Goal: Information Seeking & Learning: Learn about a topic

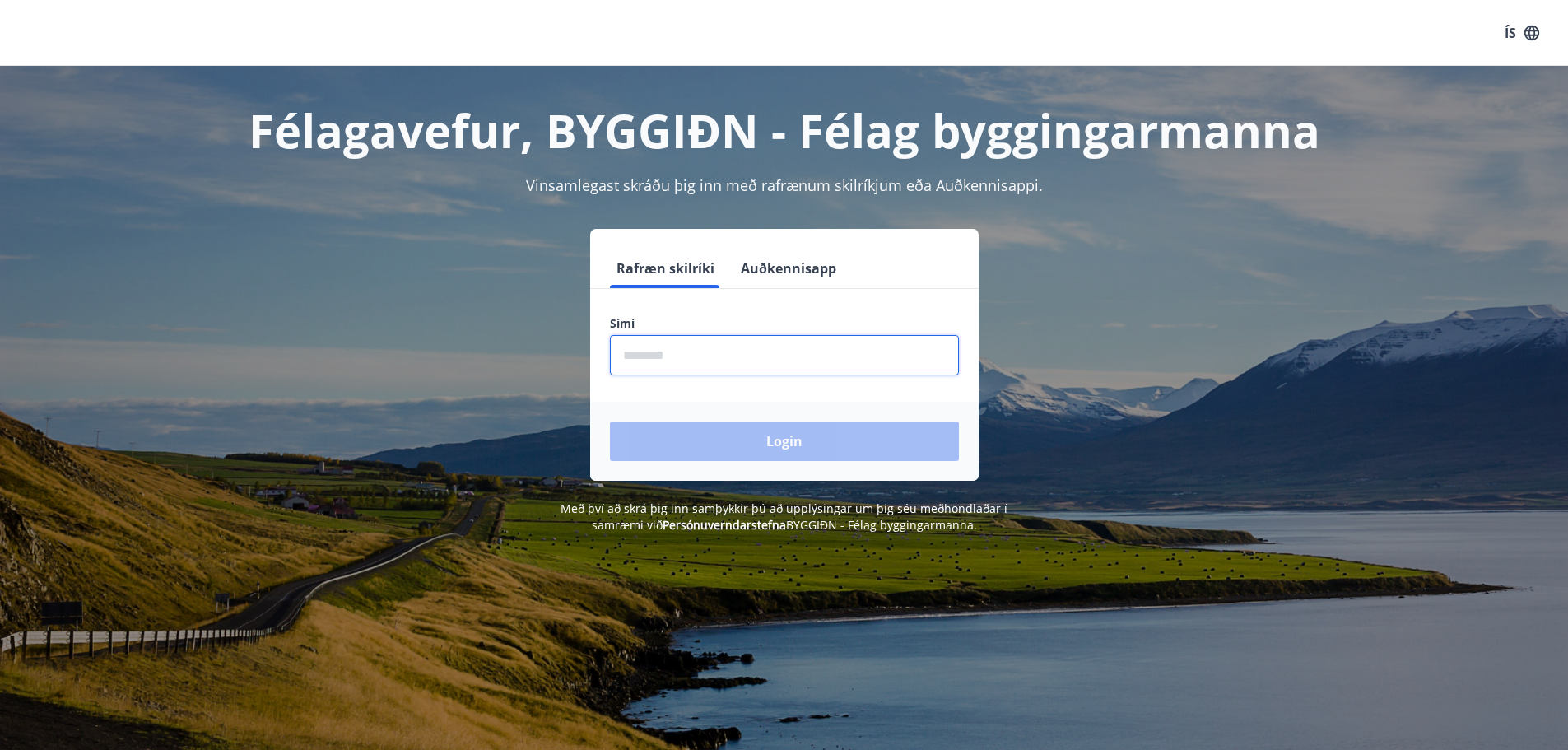
click at [711, 357] on input "phone" at bounding box center [784, 355] width 349 height 40
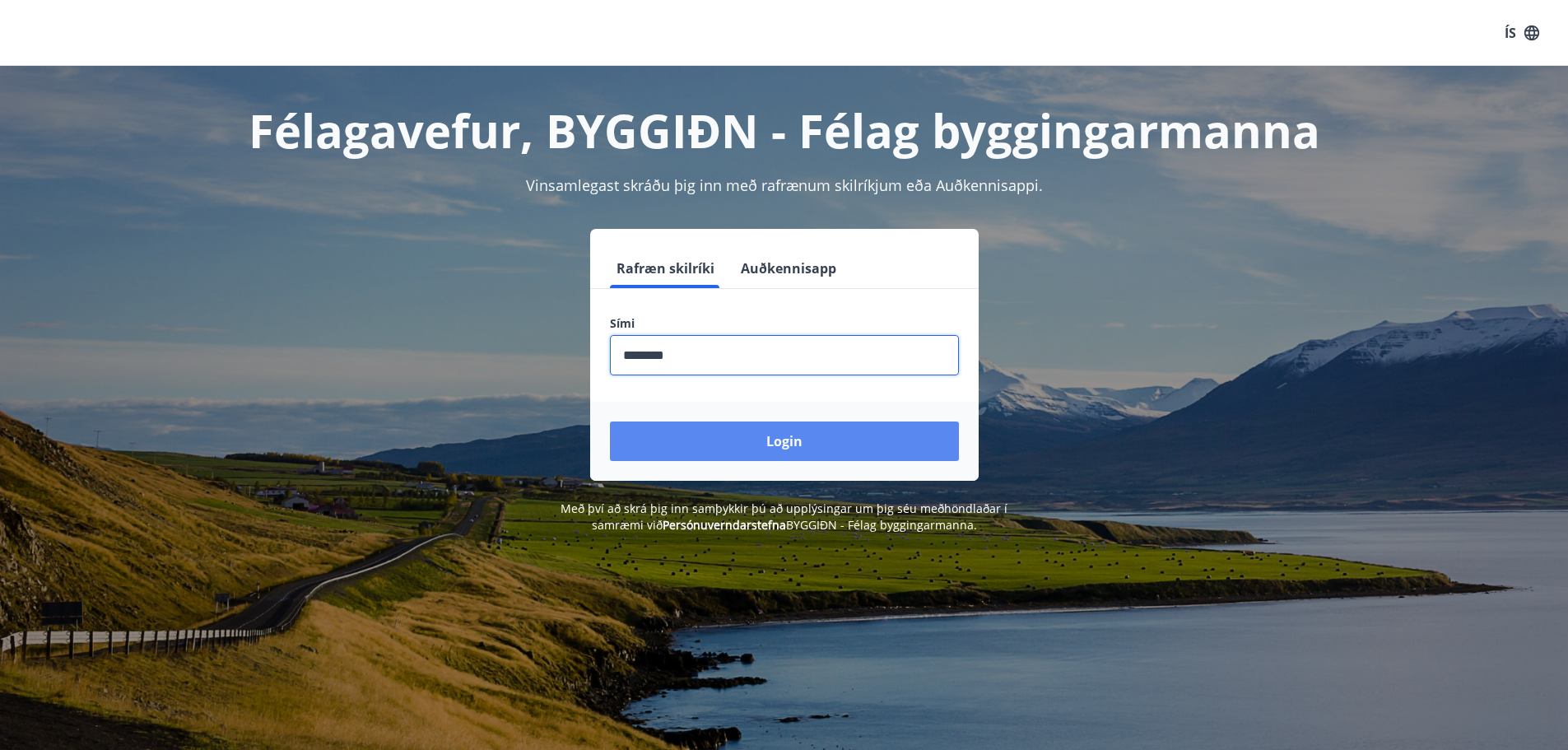
type input "********"
click at [786, 445] on button "Login" at bounding box center [784, 440] width 349 height 39
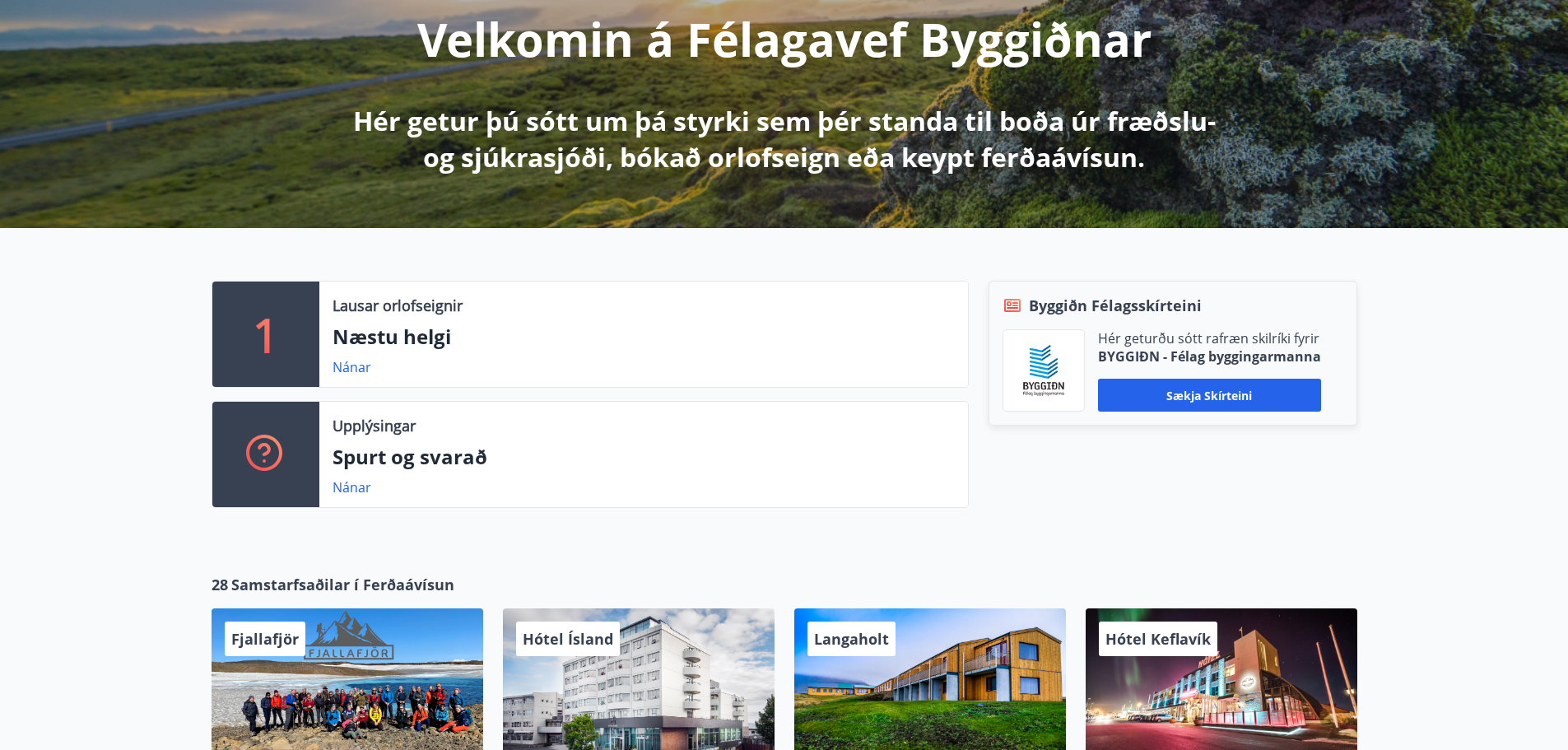
scroll to position [247, 0]
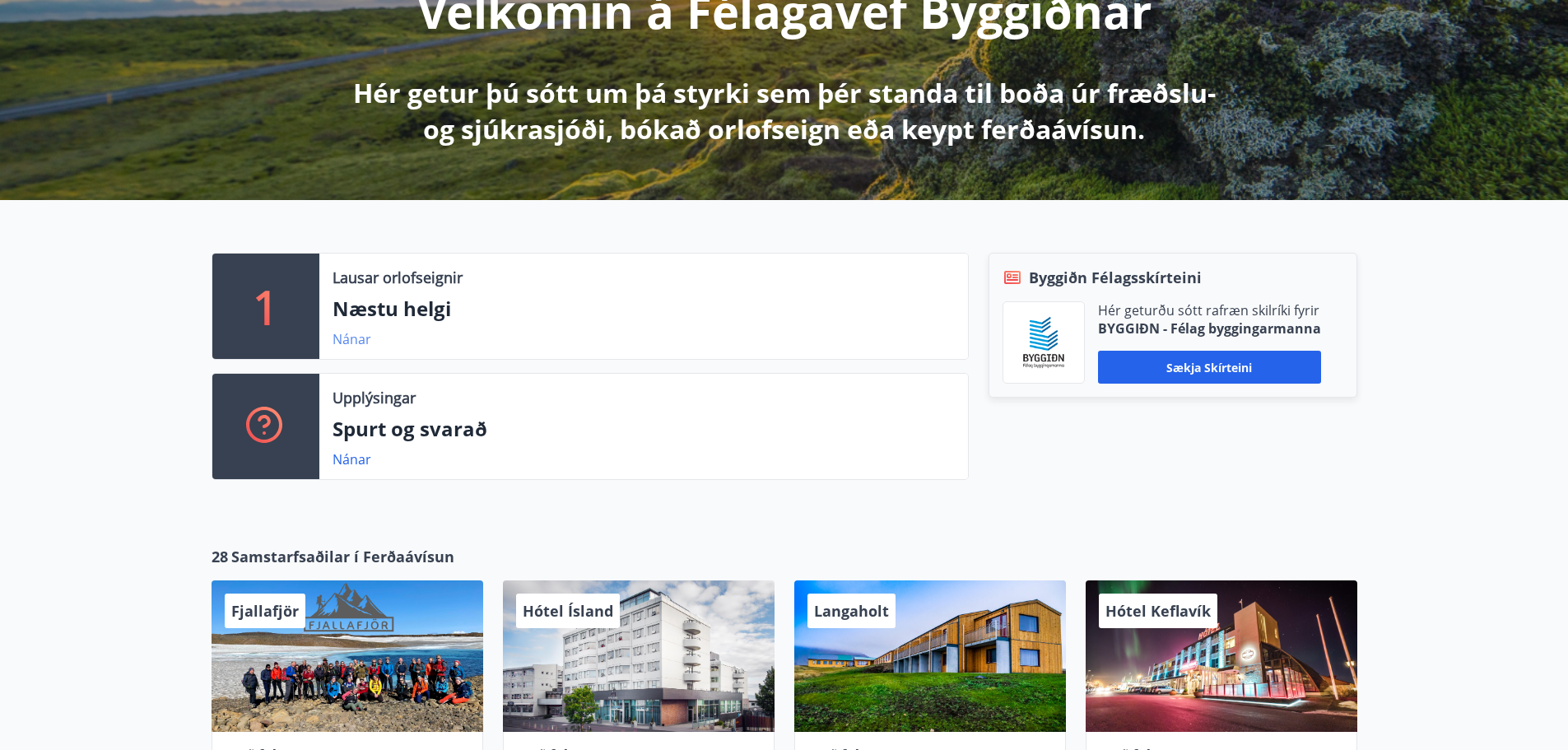
click at [357, 335] on link "Nánar" at bounding box center [352, 340] width 38 height 18
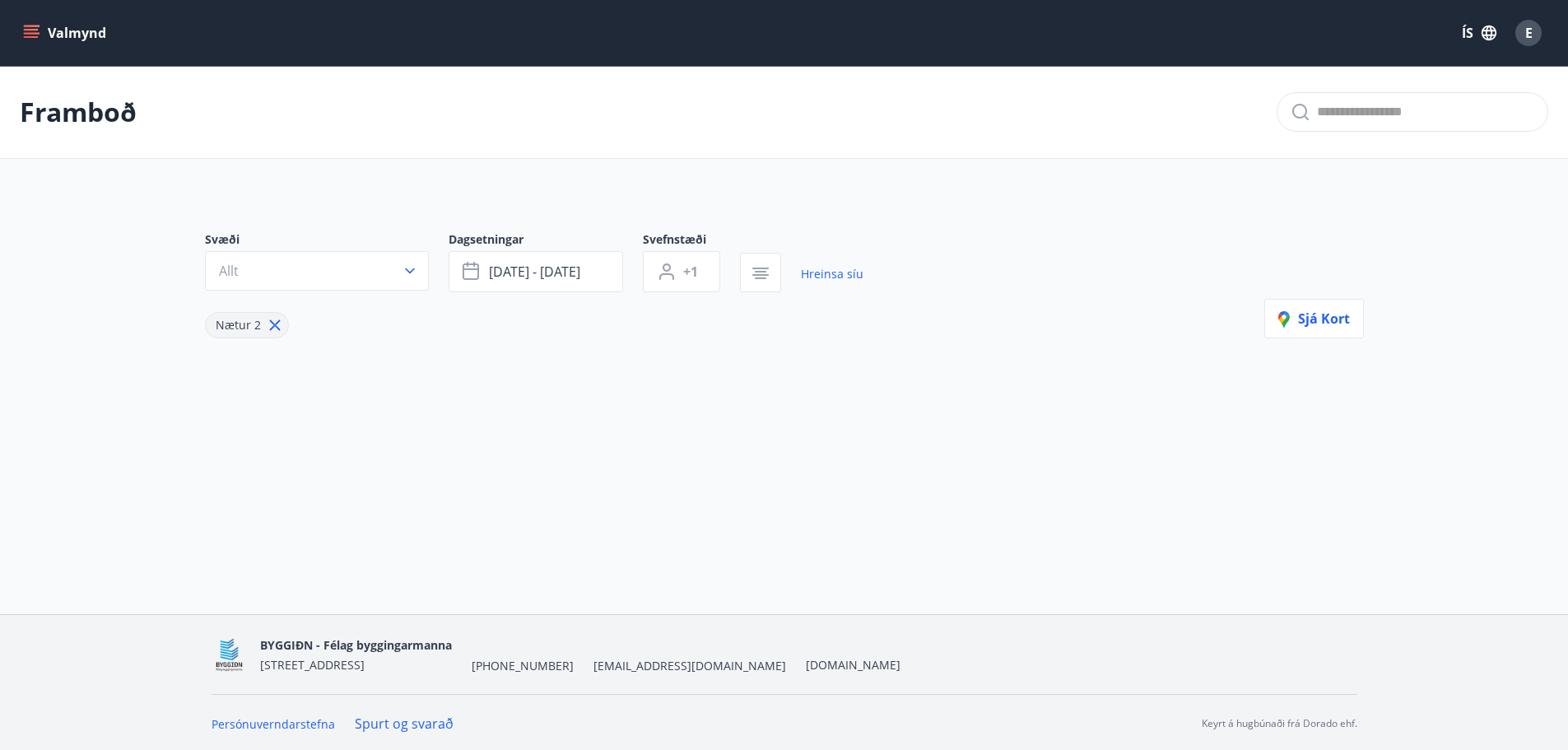
type input "*"
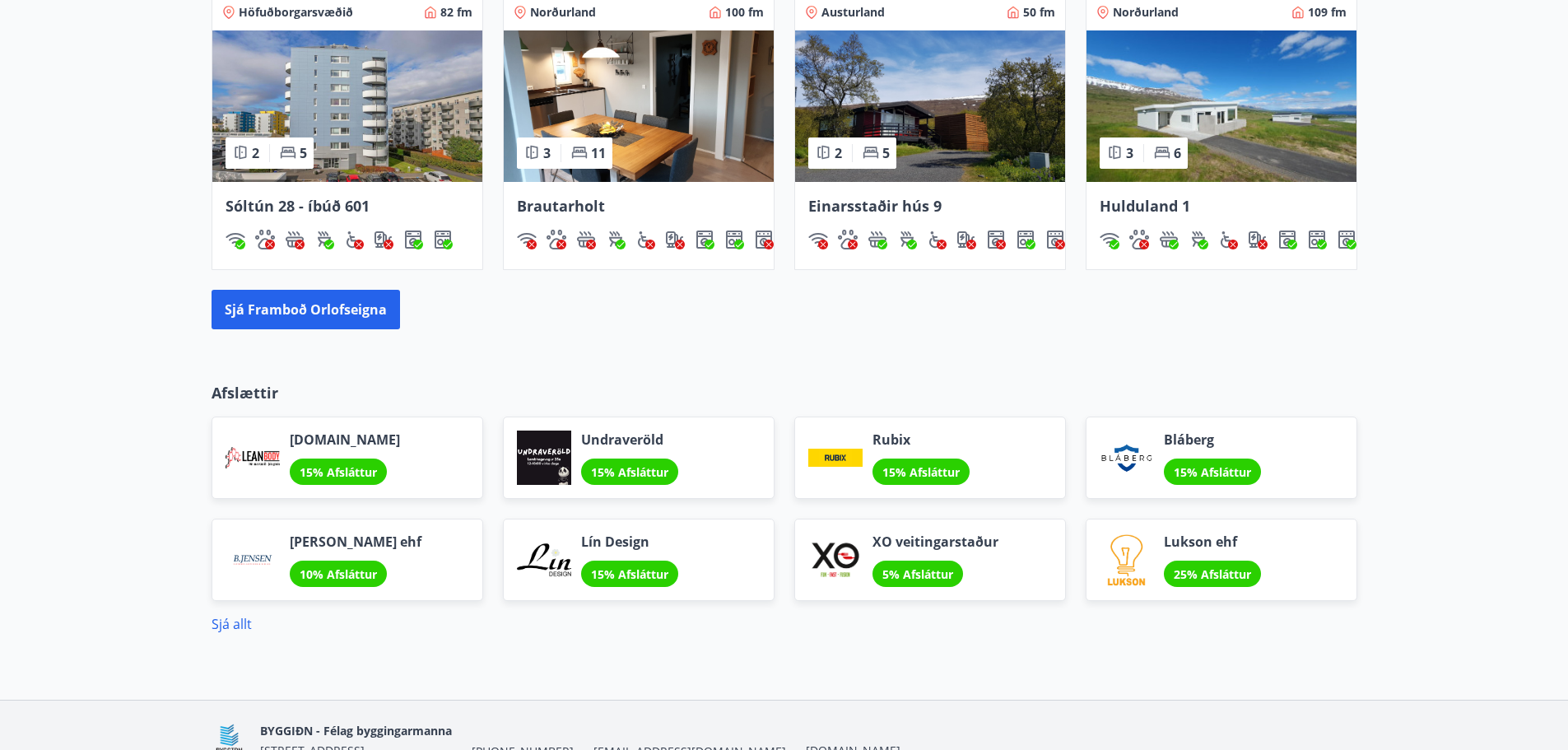
scroll to position [1234, 0]
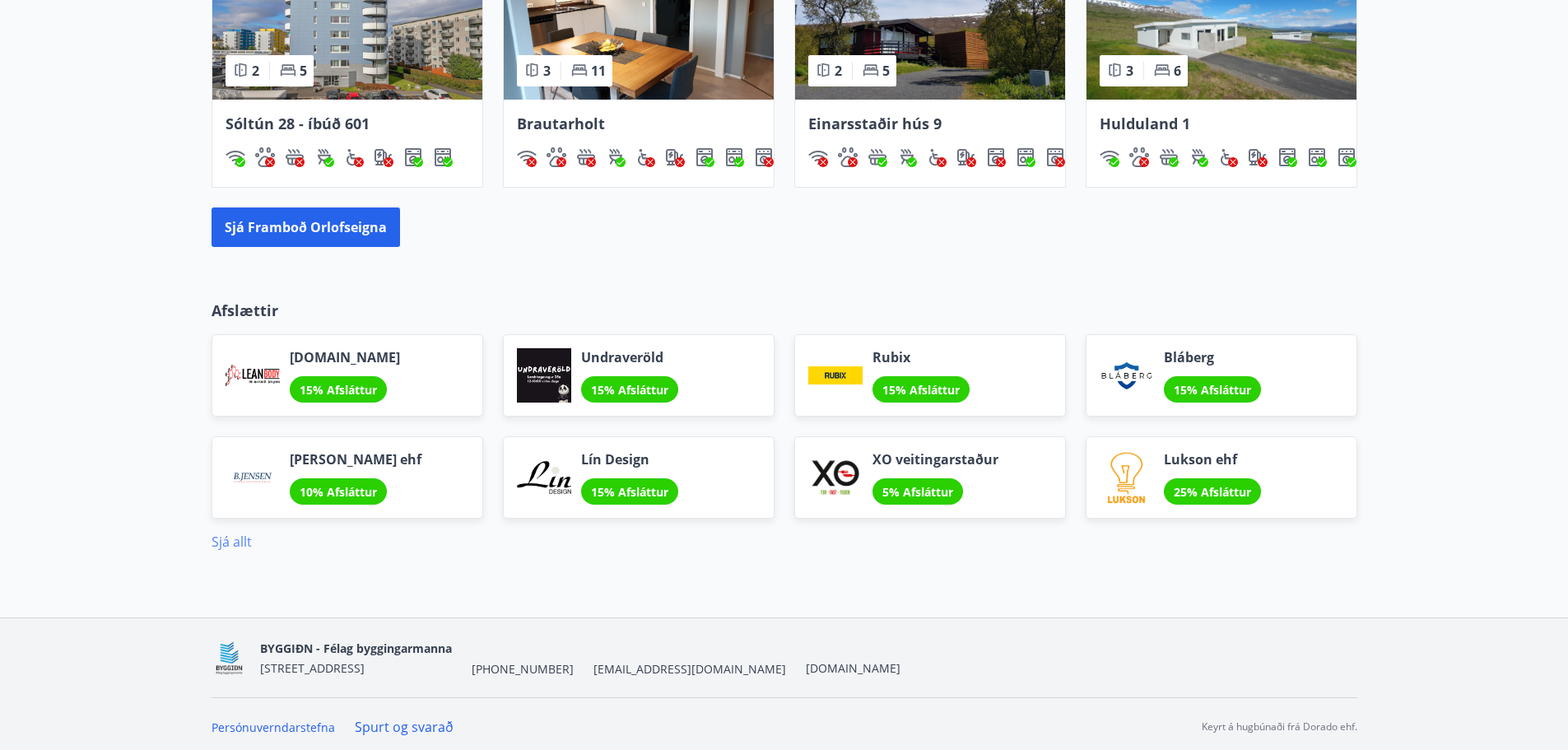
click at [217, 547] on link "Sjá allt" at bounding box center [231, 542] width 40 height 18
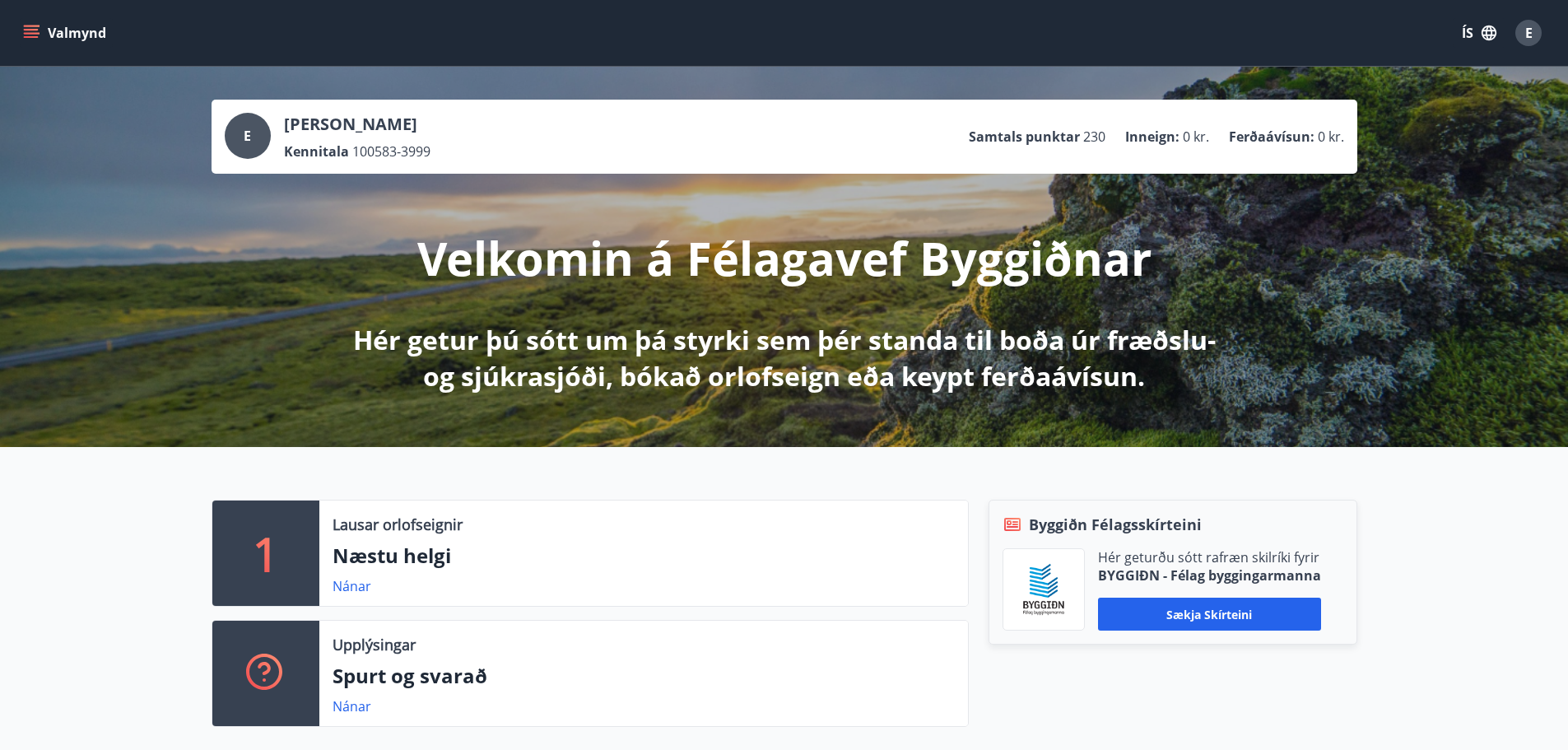
click at [32, 25] on icon "menu" at bounding box center [32, 33] width 17 height 17
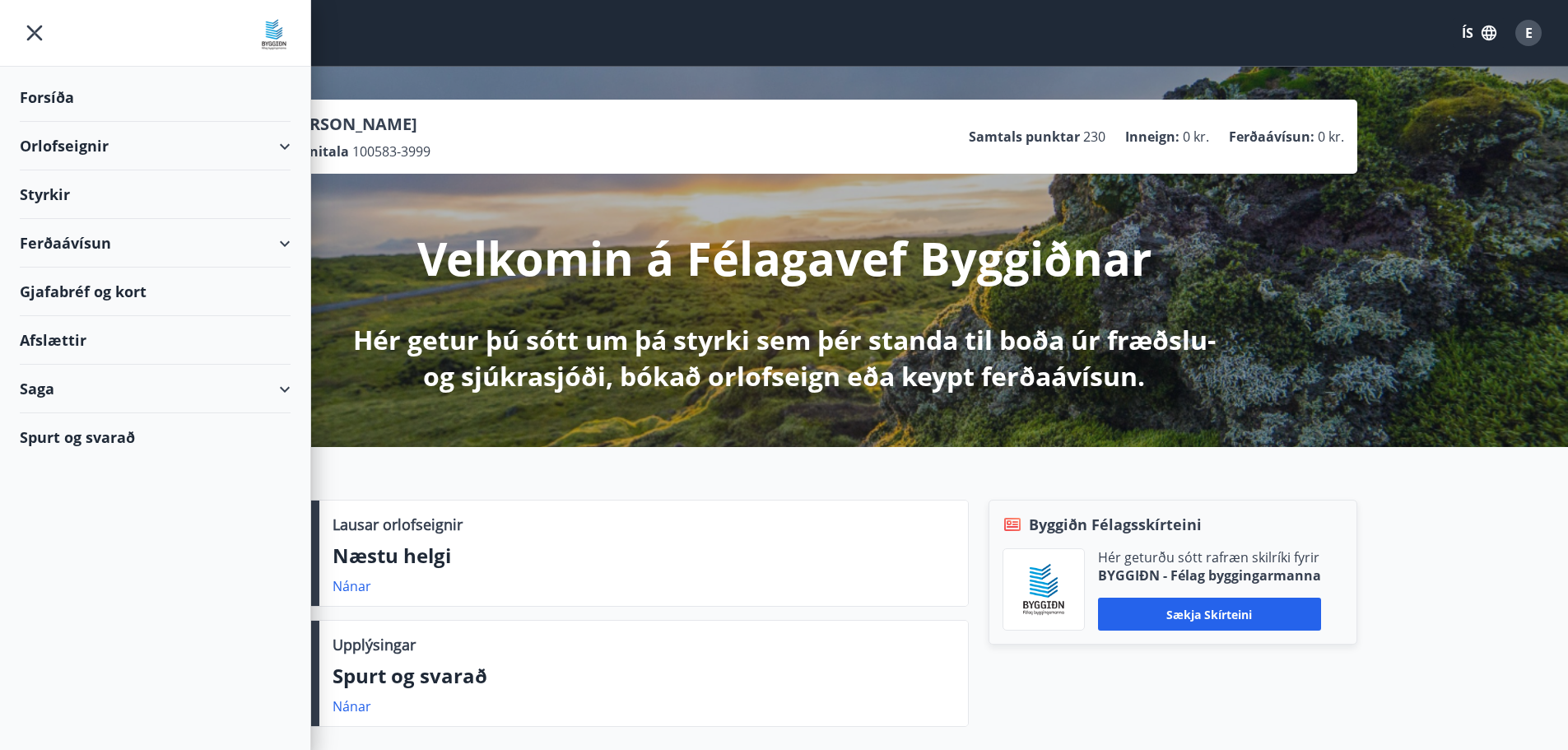
click at [139, 241] on div "Ferðaávísun" at bounding box center [155, 243] width 270 height 48
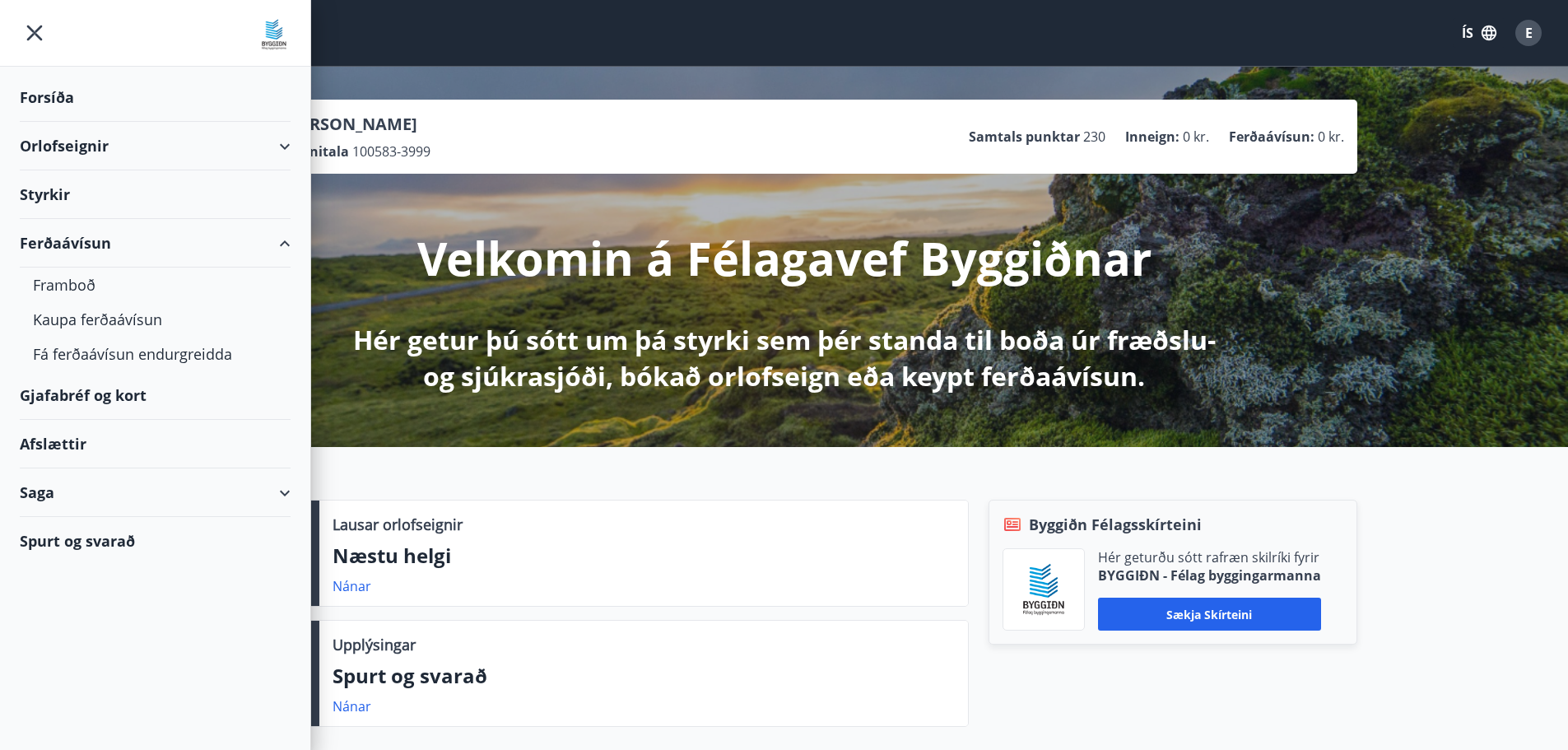
click at [135, 241] on div "Ferðaávísun" at bounding box center [155, 243] width 270 height 48
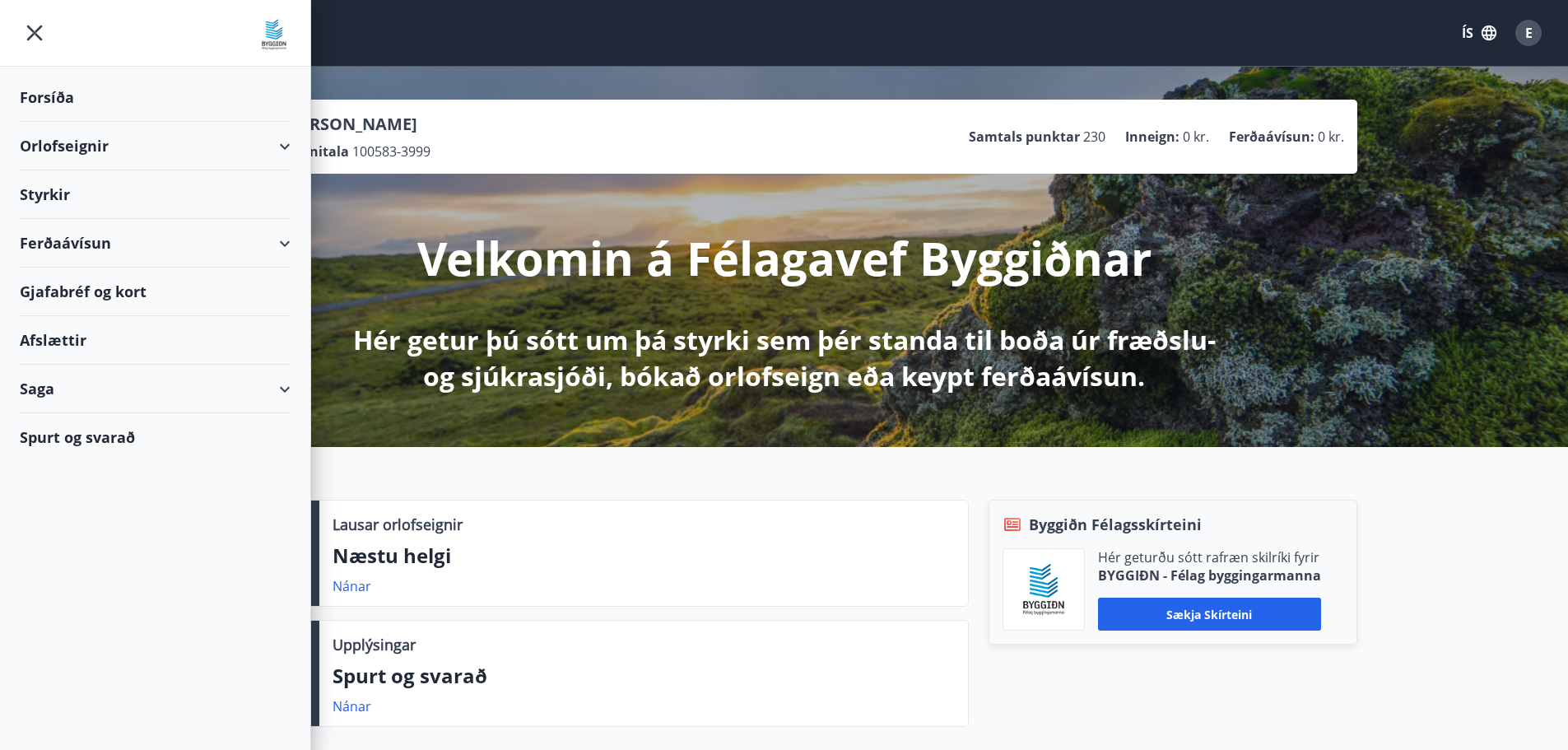
click at [129, 287] on div "Gjafabréf og kort" at bounding box center [155, 291] width 270 height 48
click at [52, 191] on div "Styrkir" at bounding box center [155, 195] width 270 height 48
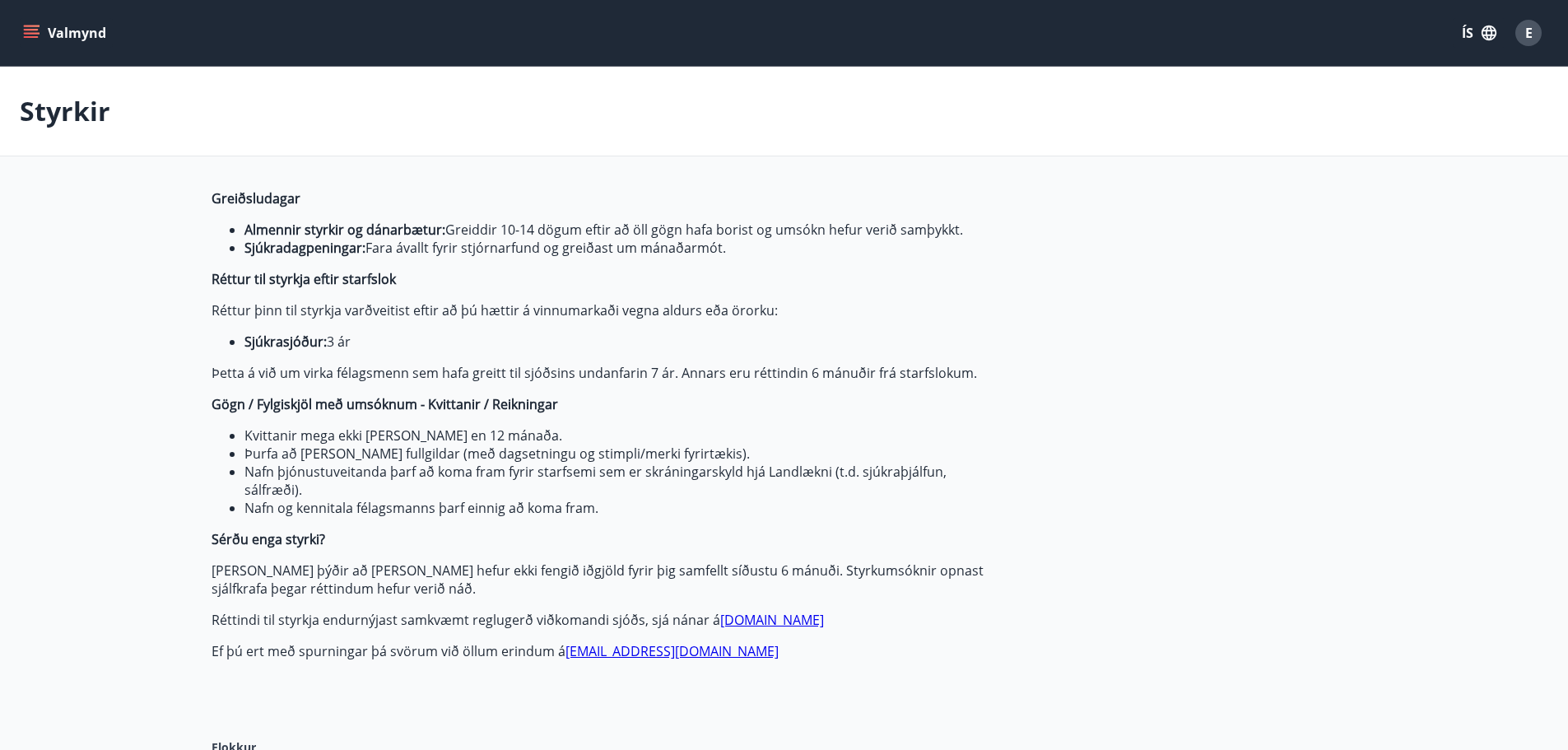
type input "***"
click at [30, 33] on icon "menu" at bounding box center [33, 33] width 18 height 2
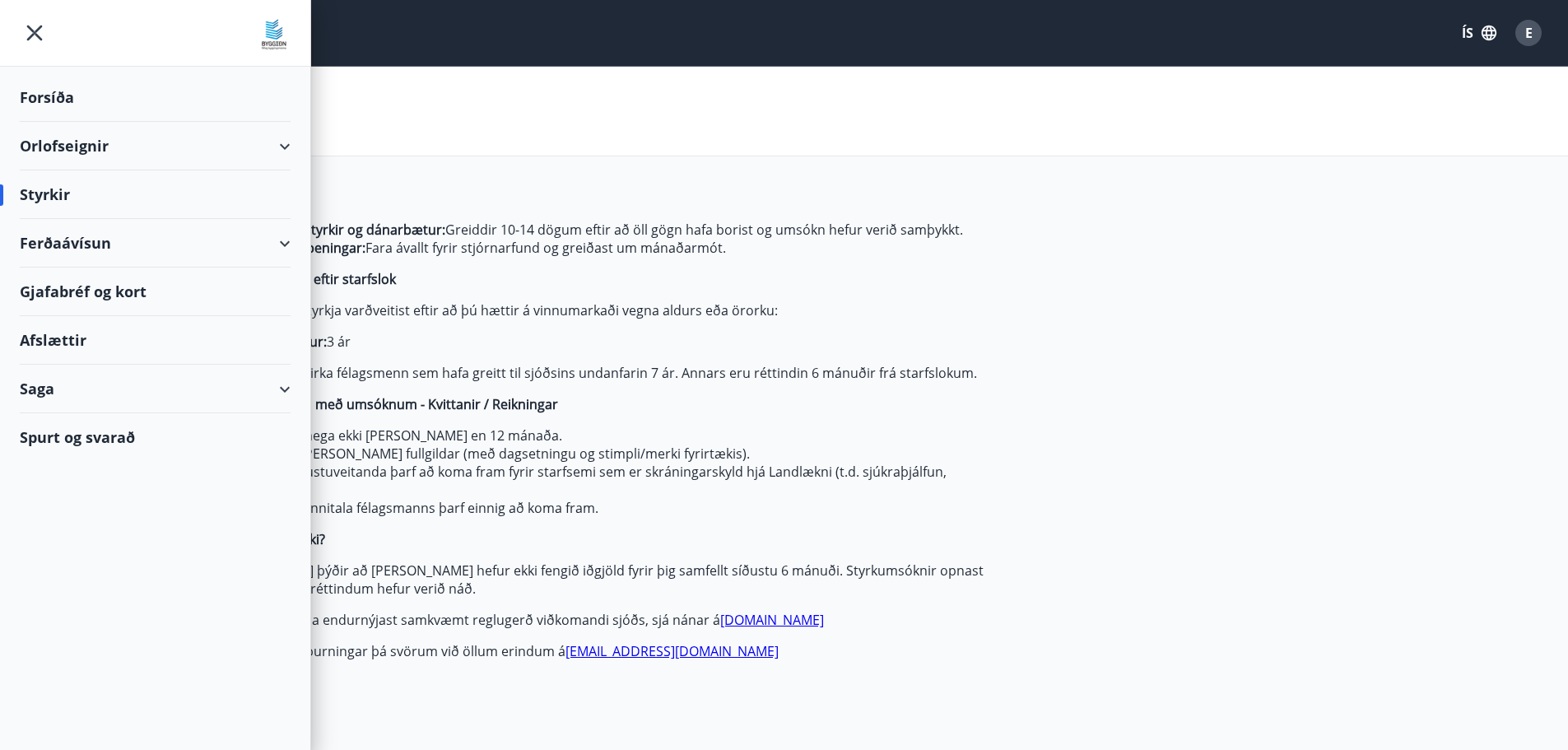
click at [626, 53] on div "Valmynd ÍS E" at bounding box center [784, 32] width 1568 height 66
